Goal: Find specific page/section: Find specific page/section

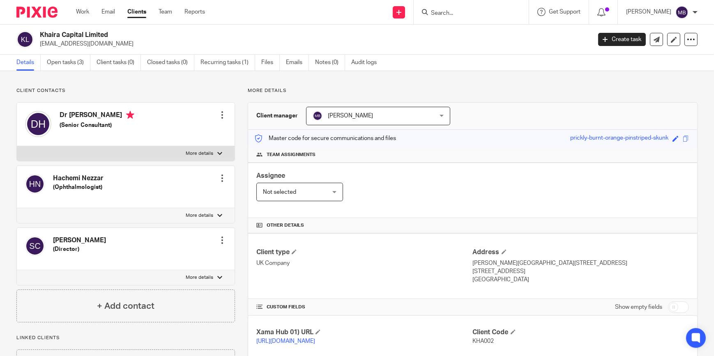
scroll to position [144, 0]
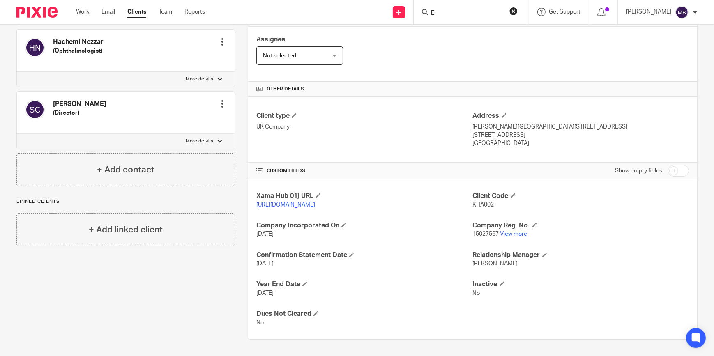
click at [474, 14] on input "E" at bounding box center [467, 13] width 74 height 7
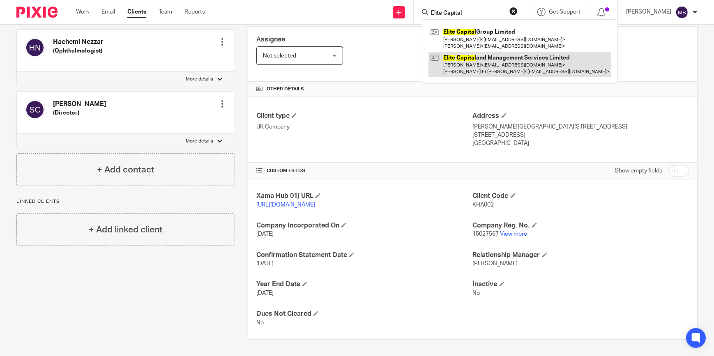
type input "Elite Capital"
click at [485, 54] on link at bounding box center [519, 64] width 183 height 25
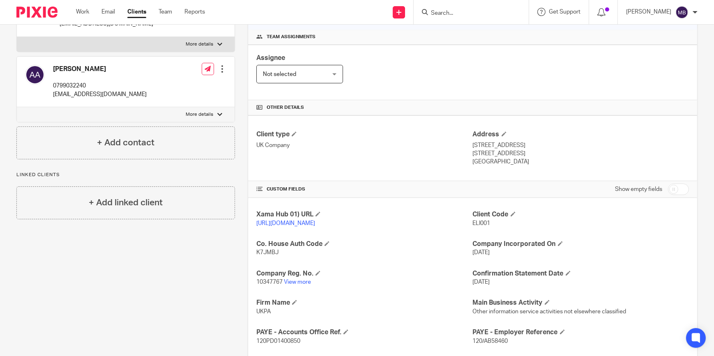
scroll to position [149, 0]
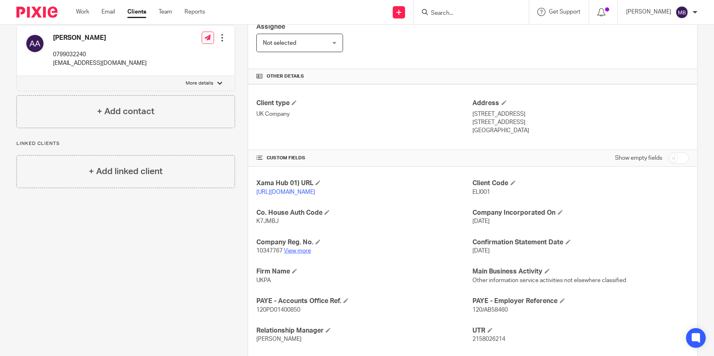
click at [298, 254] on link "View more" at bounding box center [297, 251] width 27 height 6
